Goal: Task Accomplishment & Management: Use online tool/utility

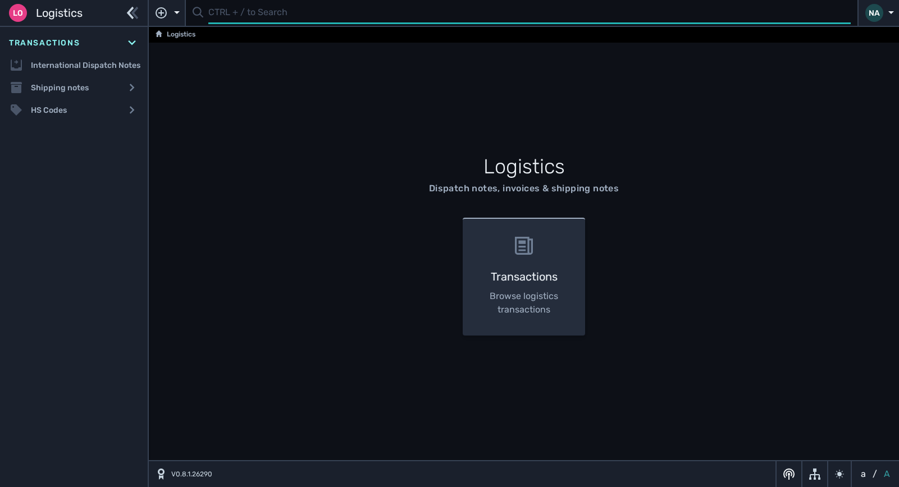
click at [236, 22] on input "text" at bounding box center [529, 13] width 642 height 22
type input "1107434"
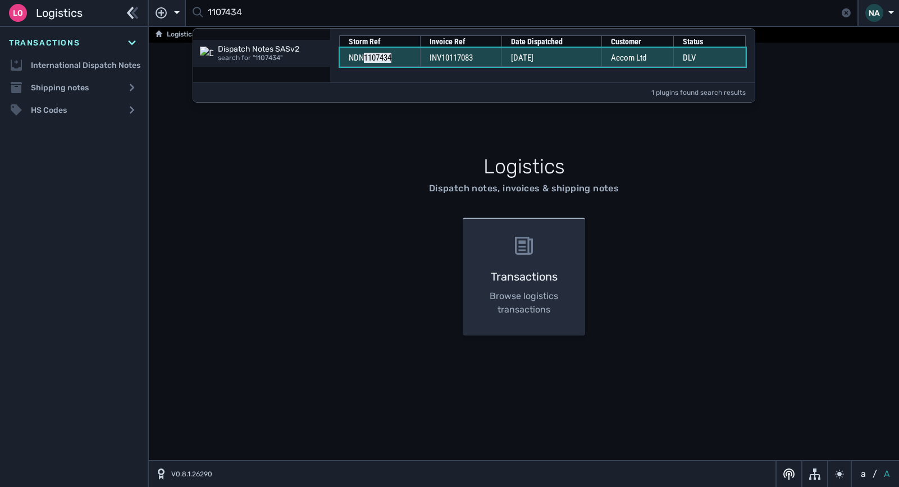
click at [501, 52] on td "INV10117083" at bounding box center [460, 57] width 81 height 19
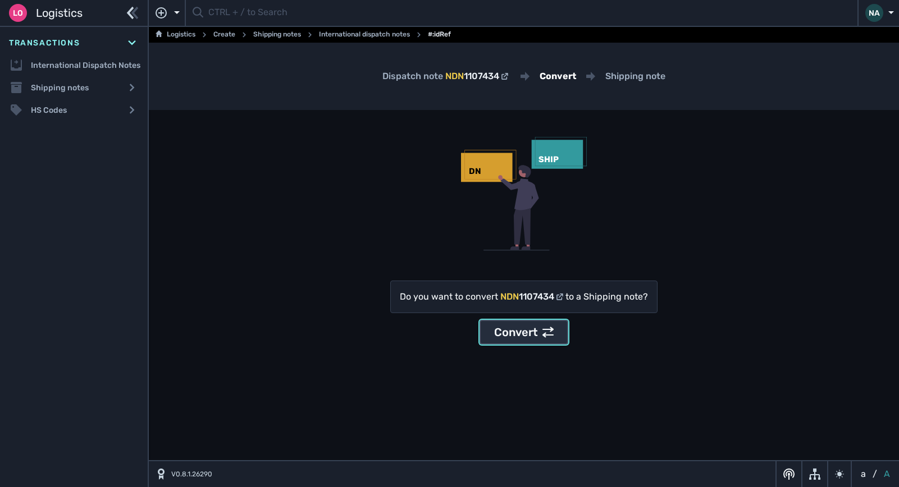
click at [520, 336] on div "Convert" at bounding box center [523, 332] width 59 height 17
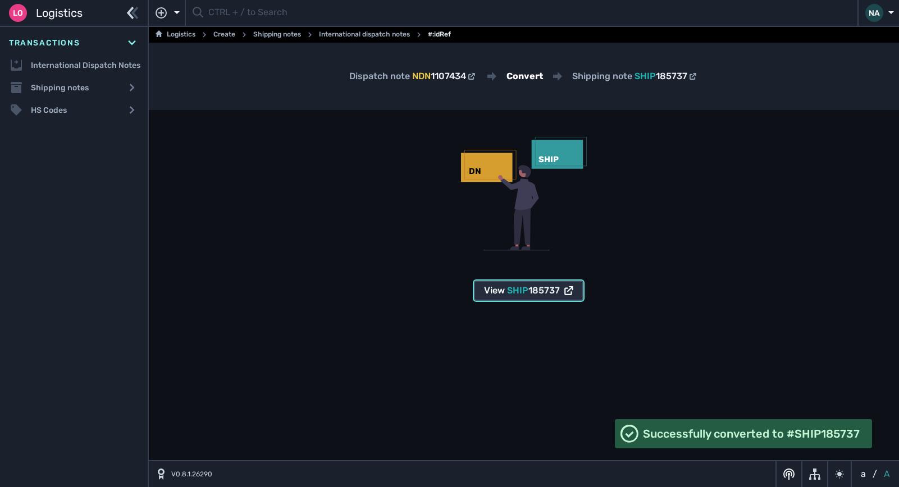
click at [519, 285] on span "SHIP 185737" at bounding box center [533, 290] width 53 height 13
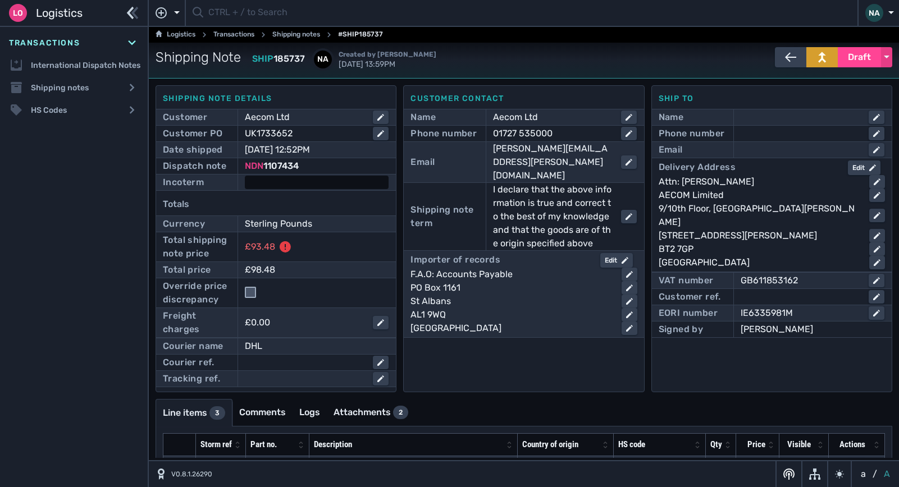
click at [286, 184] on div at bounding box center [317, 182] width 144 height 13
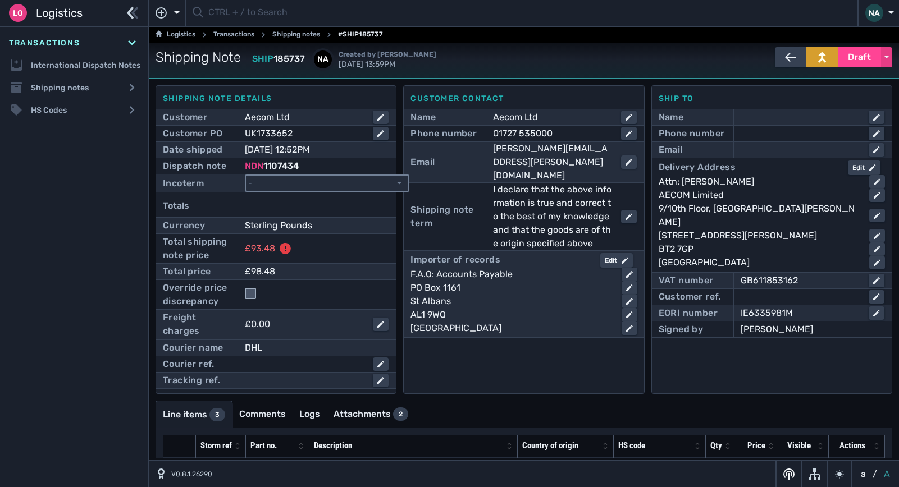
click at [290, 185] on select "- Ex Works - EXW Free Carrier - FCA Carriage Paid To - CPT Carriage Insurance P…" at bounding box center [327, 183] width 162 height 15
select select "[object Object]"
click at [246, 176] on select "- Ex Works - EXW Free Carrier - FCA Carriage Paid To - CPT Carriage Insurance P…" at bounding box center [327, 183] width 162 height 15
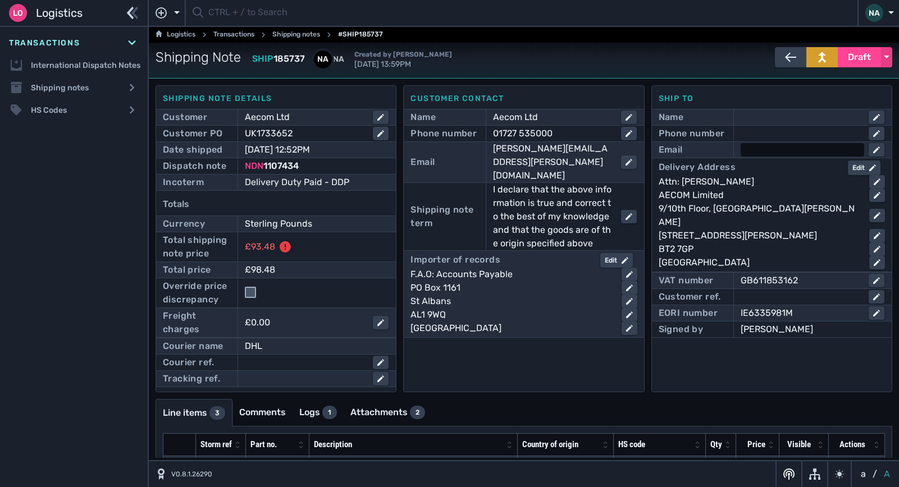
click at [763, 153] on div at bounding box center [801, 149] width 123 height 13
type input "[PERSON_NAME][EMAIL_ADDRESS][PERSON_NAME][DOMAIN_NAME]"
click at [770, 136] on div at bounding box center [801, 133] width 123 height 13
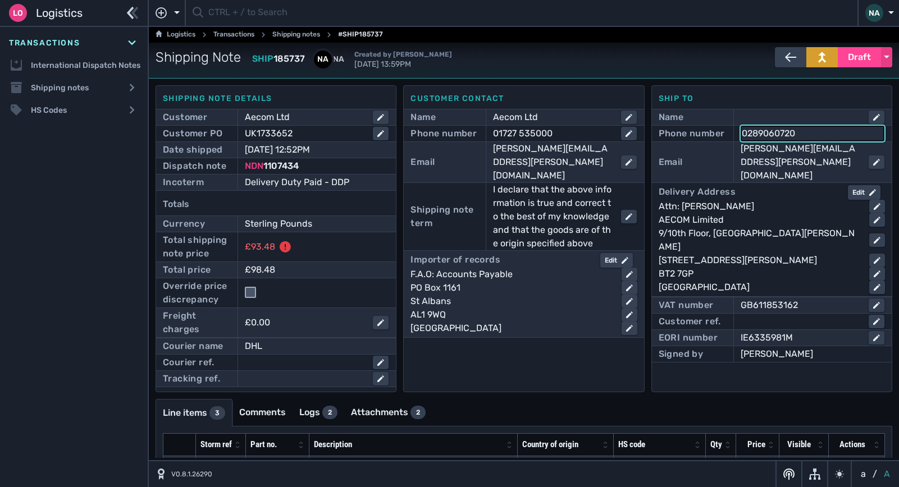
type input "02890607200"
click at [706, 365] on div "Ship to Name Phone number [PHONE_NUMBER] Email [PERSON_NAME][EMAIL_ADDRESS][PER…" at bounding box center [771, 238] width 241 height 307
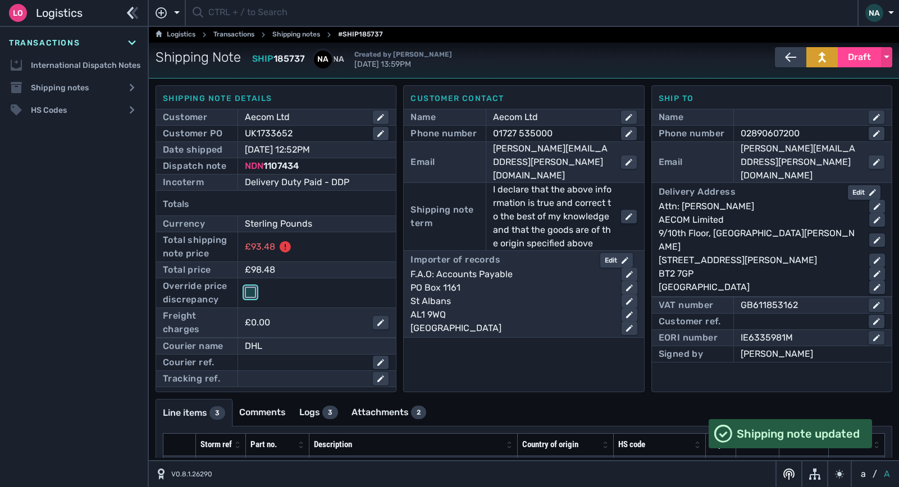
click at [254, 287] on input "checkbox" at bounding box center [250, 292] width 11 height 11
click at [862, 51] on span "Draft" at bounding box center [859, 57] width 23 height 13
click at [832, 81] on div "Dispatched" at bounding box center [838, 81] width 107 height 22
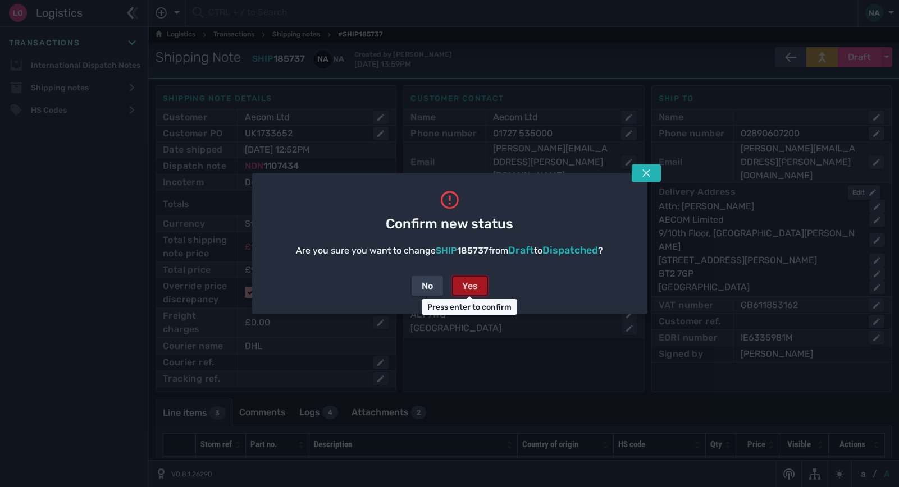
click at [470, 282] on div "Yes" at bounding box center [470, 286] width 16 height 13
checkbox input "false"
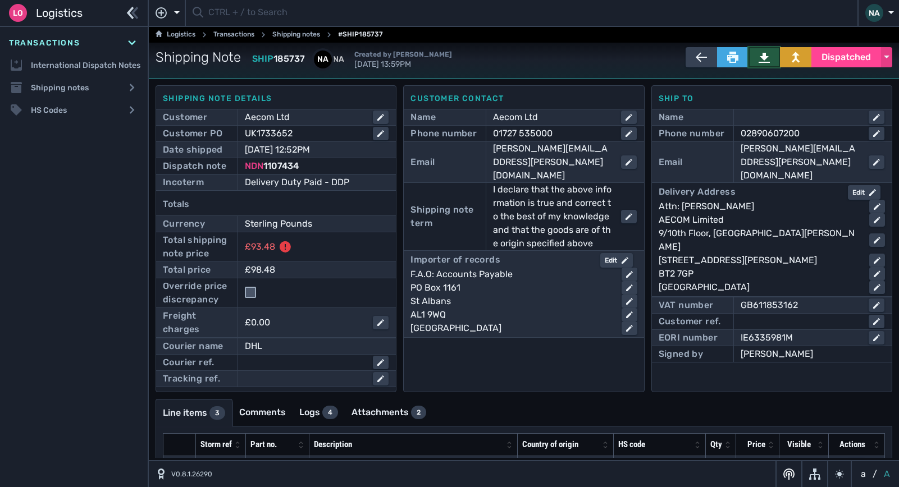
click at [758, 54] on icon at bounding box center [763, 58] width 11 height 10
